Goal: Task Accomplishment & Management: Complete application form

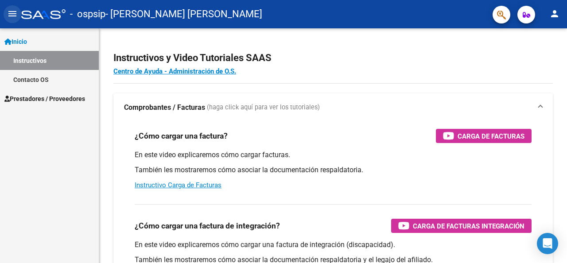
click at [8, 17] on mat-icon "menu" at bounding box center [12, 13] width 11 height 11
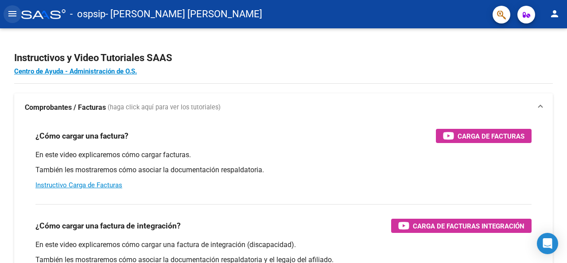
click at [8, 17] on mat-icon "menu" at bounding box center [12, 13] width 11 height 11
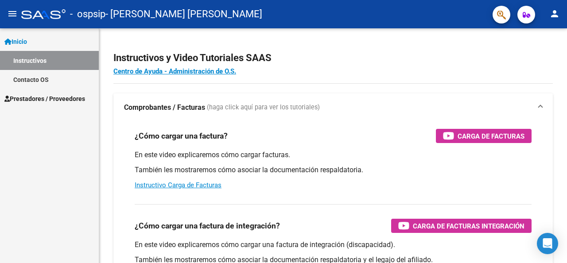
click at [29, 97] on span "Prestadores / Proveedores" at bounding box center [44, 99] width 81 height 10
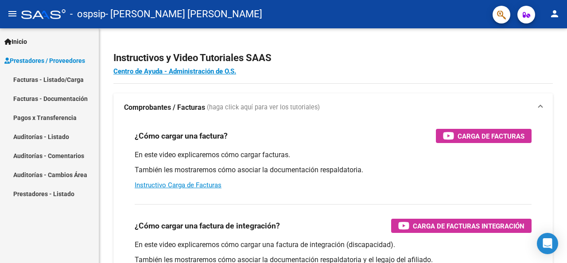
click at [35, 84] on link "Facturas - Listado/Carga" at bounding box center [49, 79] width 99 height 19
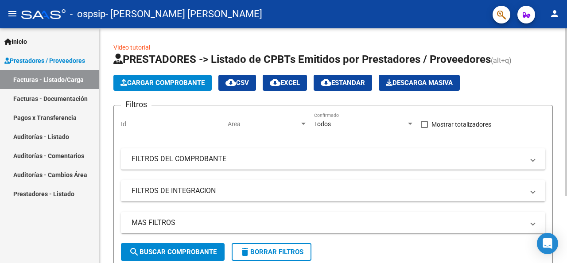
click at [150, 81] on span "Cargar Comprobante" at bounding box center [162, 83] width 84 height 8
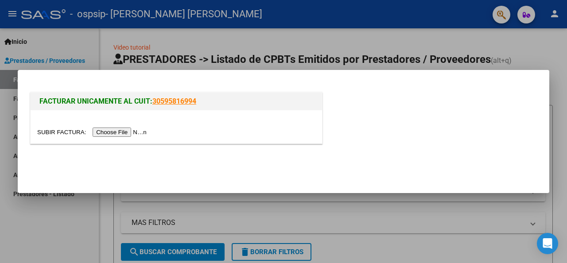
click at [119, 132] on input "file" at bounding box center [93, 132] width 112 height 9
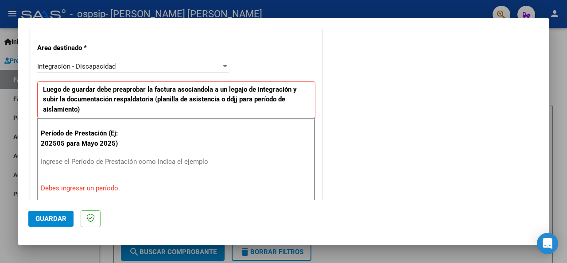
scroll to position [221, 0]
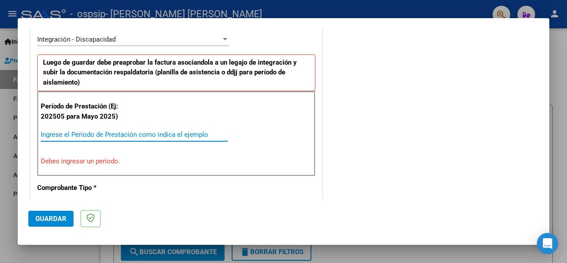
click at [91, 135] on input "Ingrese el Período de Prestación como indica el ejemplo" at bounding box center [134, 135] width 187 height 8
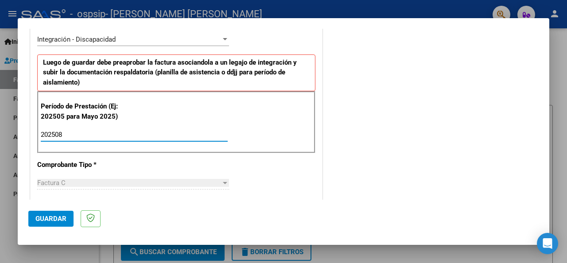
type input "202508"
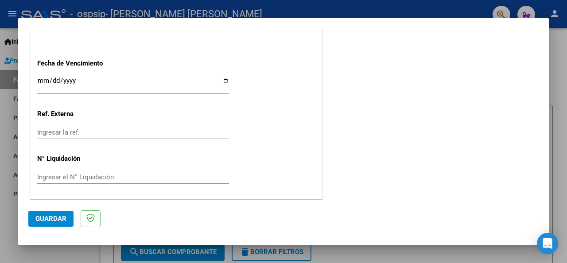
scroll to position [627, 0]
click at [43, 218] on span "Guardar" at bounding box center [50, 219] width 31 height 8
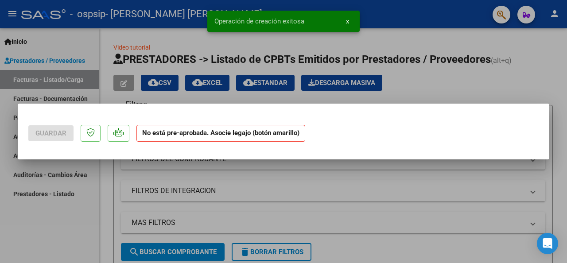
scroll to position [0, 0]
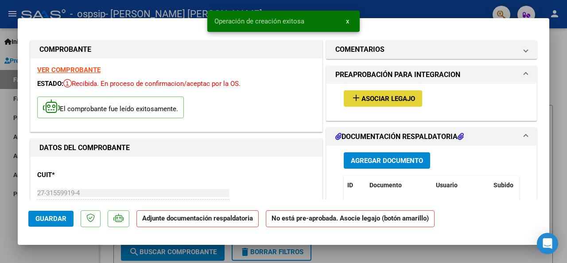
click at [374, 103] on button "add Asociar Legajo" at bounding box center [383, 98] width 78 height 16
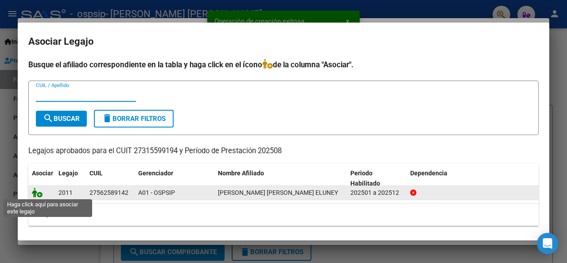
click at [38, 192] on icon at bounding box center [37, 193] width 11 height 10
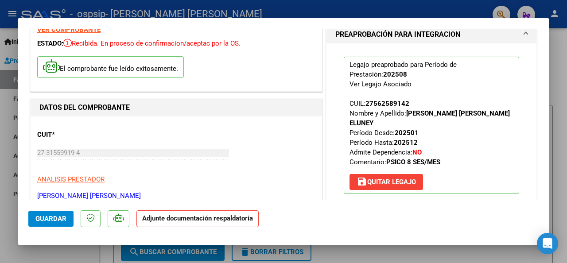
scroll to position [133, 0]
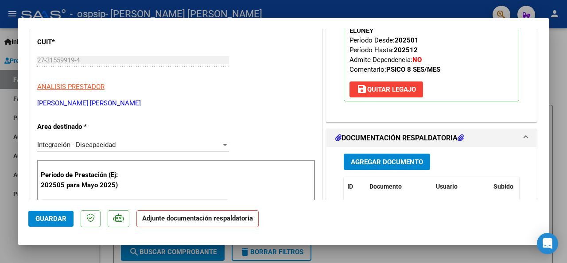
click at [393, 160] on span "Agregar Documento" at bounding box center [387, 162] width 72 height 8
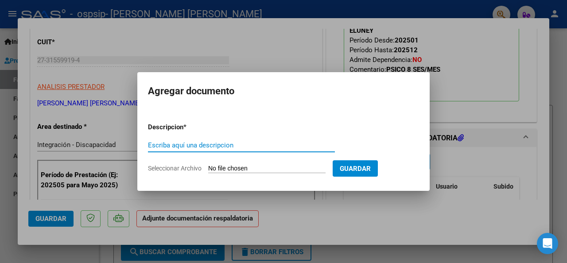
click at [235, 164] on app-file-uploader "Seleccionar Archivo" at bounding box center [240, 168] width 185 height 8
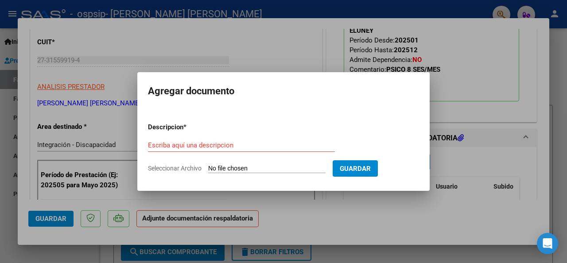
click at [235, 164] on app-file-uploader "Seleccionar Archivo" at bounding box center [240, 168] width 185 height 8
click at [195, 143] on input "Escriba aquí una descripcion" at bounding box center [241, 145] width 187 height 8
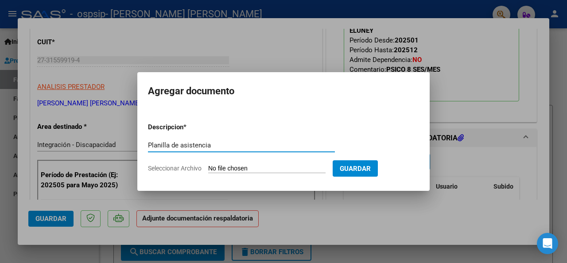
type input "Planilla de asistencia"
click at [226, 165] on input "Seleccionar Archivo" at bounding box center [266, 169] width 117 height 8
type input "C:\fakepath\27315599194_011_00002_00000331 pa.pdf"
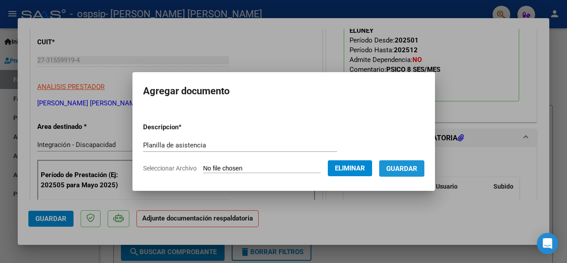
click at [417, 170] on span "Guardar" at bounding box center [401, 169] width 31 height 8
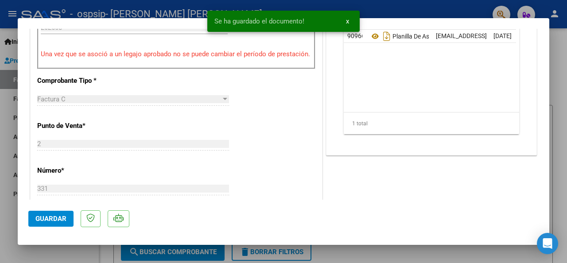
scroll to position [310, 0]
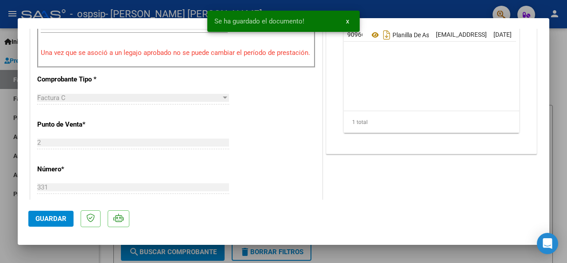
click at [47, 221] on span "Guardar" at bounding box center [50, 219] width 31 height 8
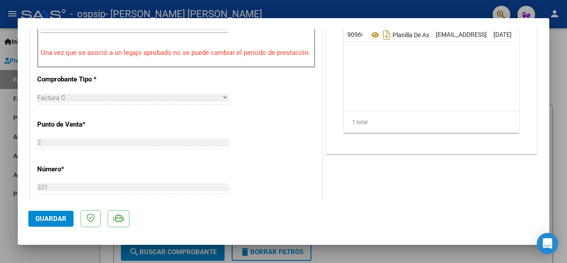
click at [556, 50] on div at bounding box center [283, 131] width 567 height 263
type input "$ 0,00"
